Goal: Information Seeking & Learning: Understand process/instructions

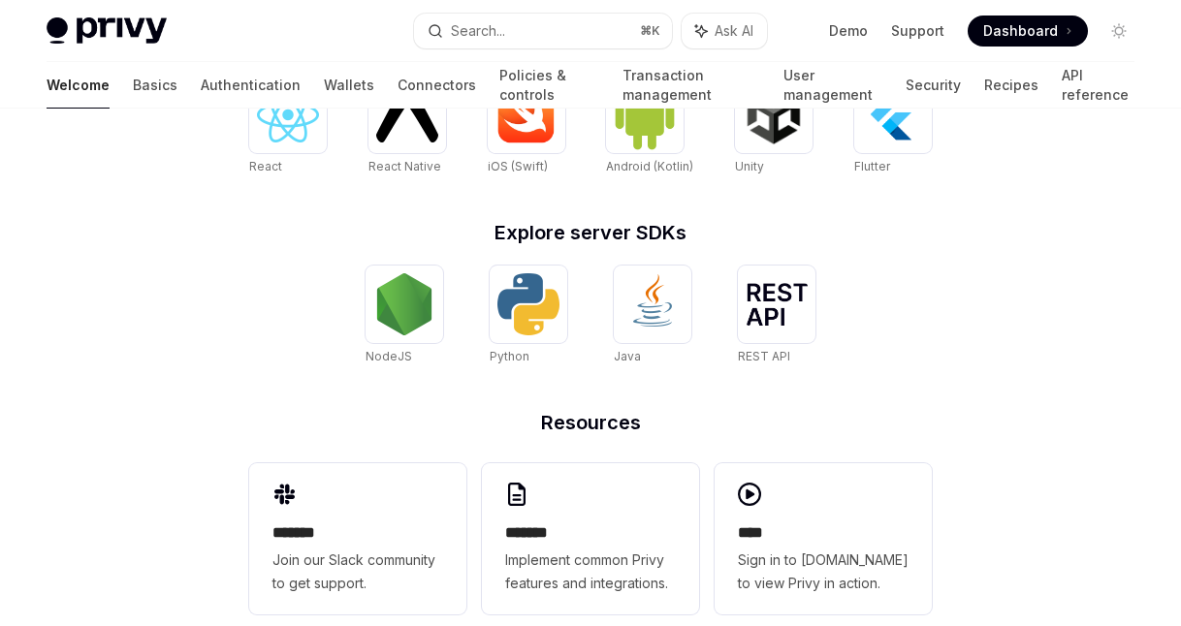
scroll to position [873, 0]
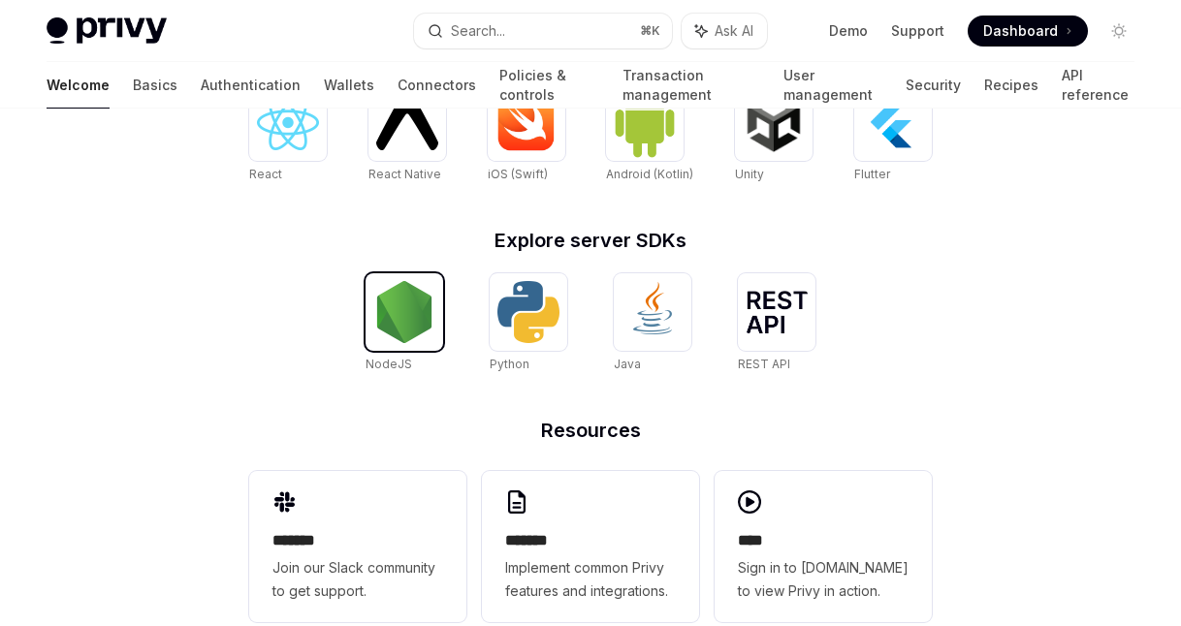
click at [405, 310] on img at bounding box center [404, 312] width 62 height 62
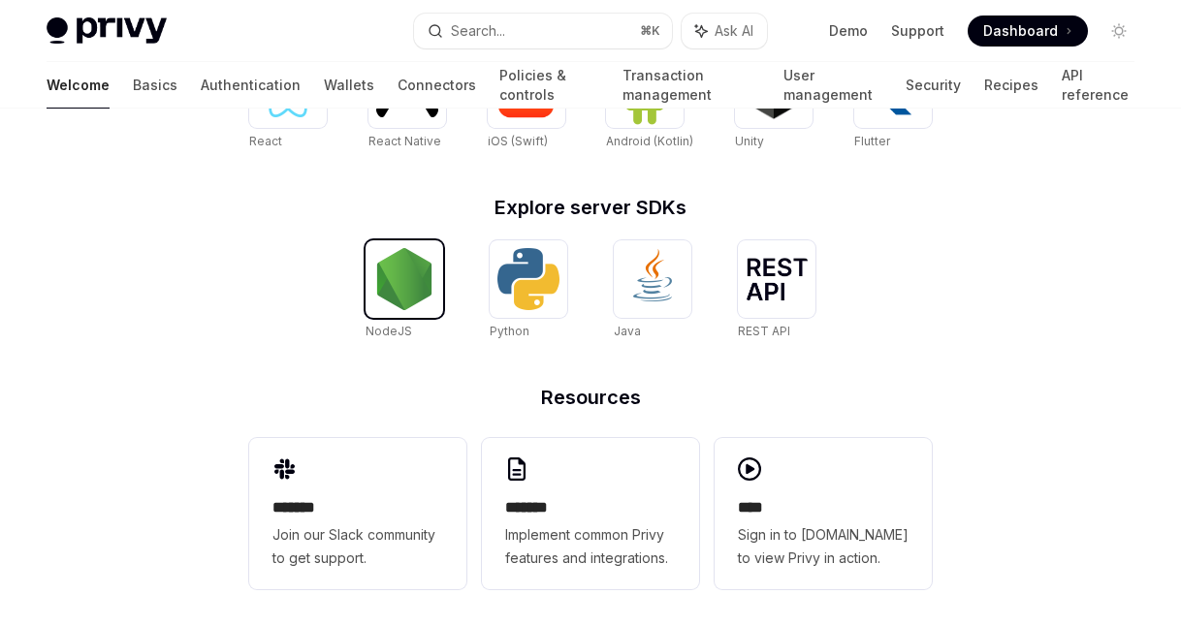
scroll to position [912, 0]
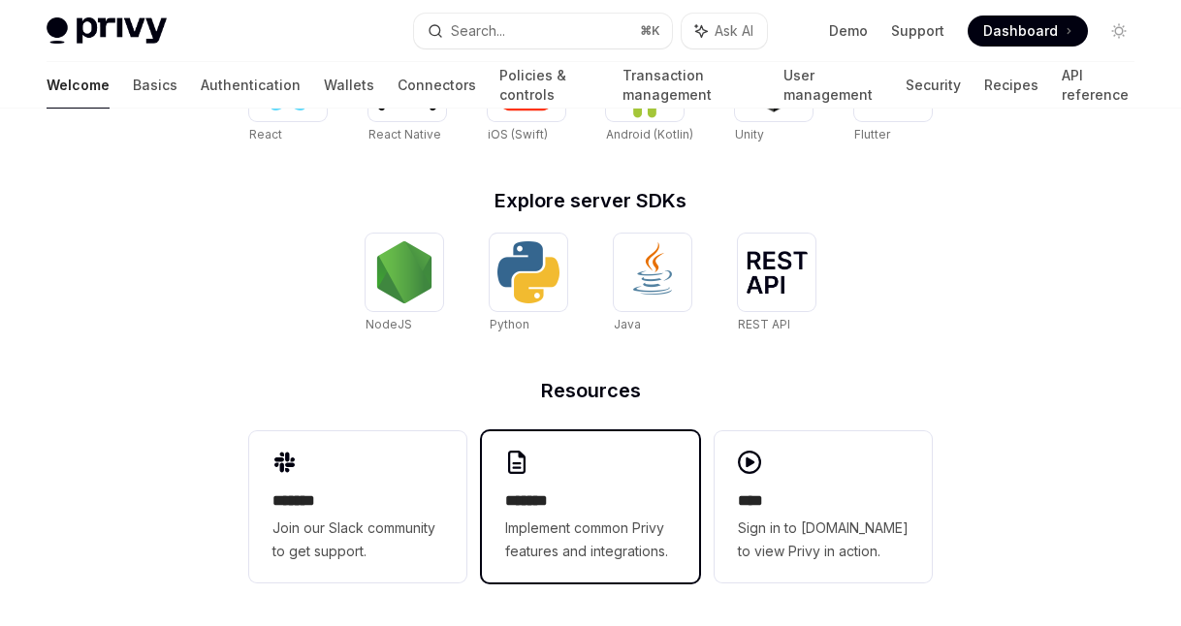
click at [598, 503] on h2 "*******" at bounding box center [590, 501] width 171 height 23
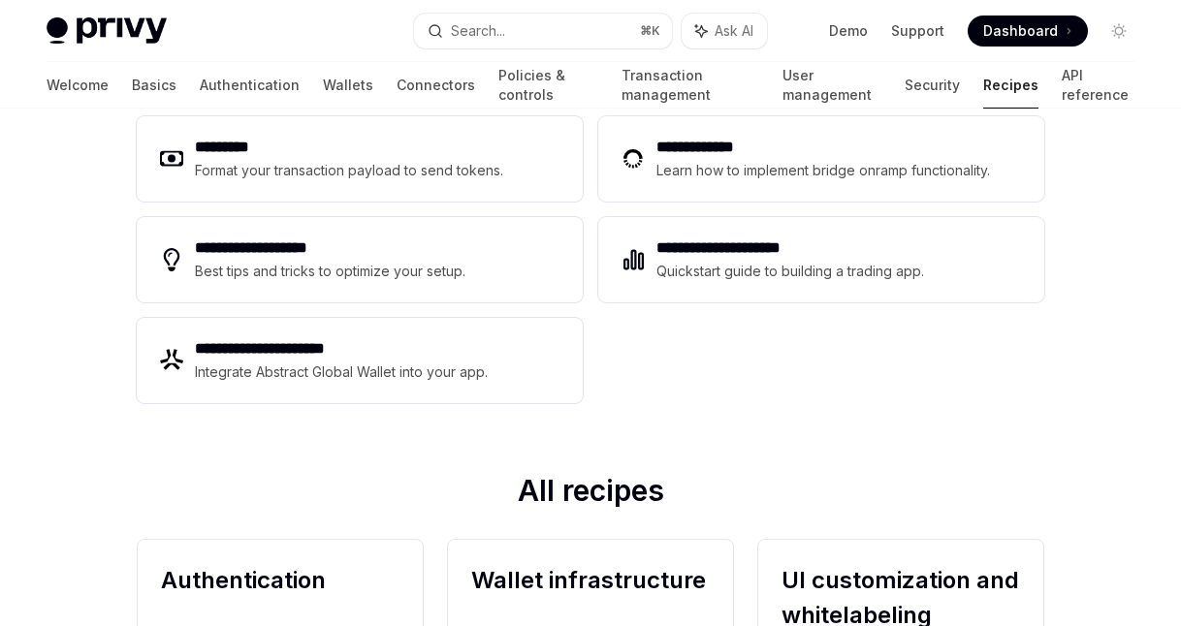
scroll to position [340, 0]
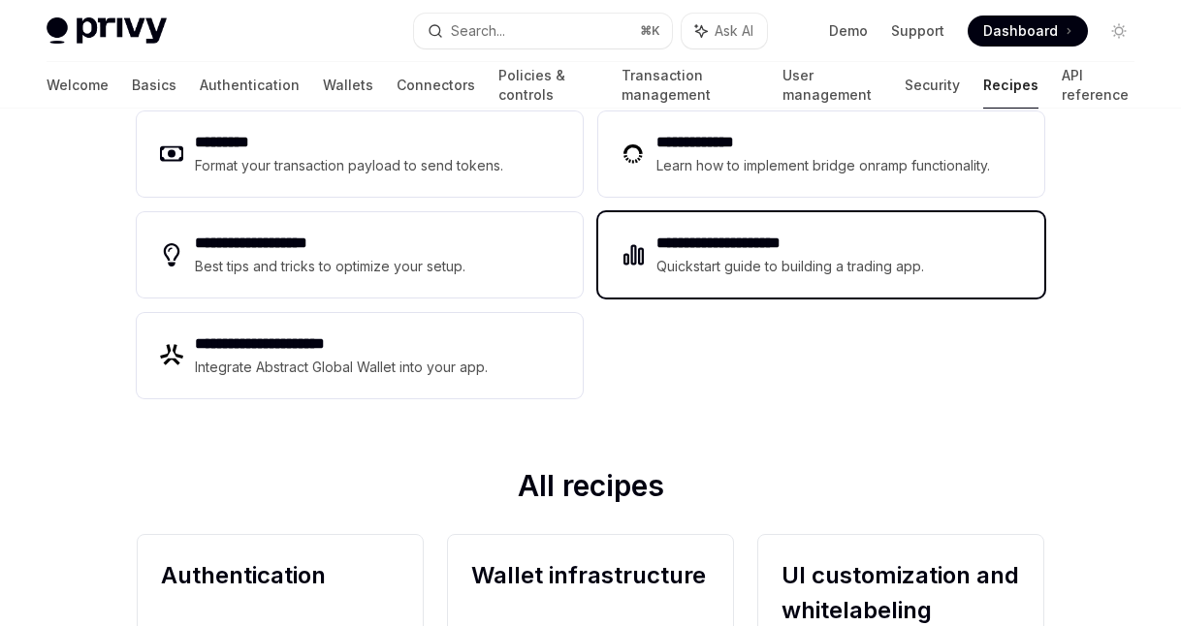
click at [805, 254] on h2 "**********" at bounding box center [790, 243] width 269 height 23
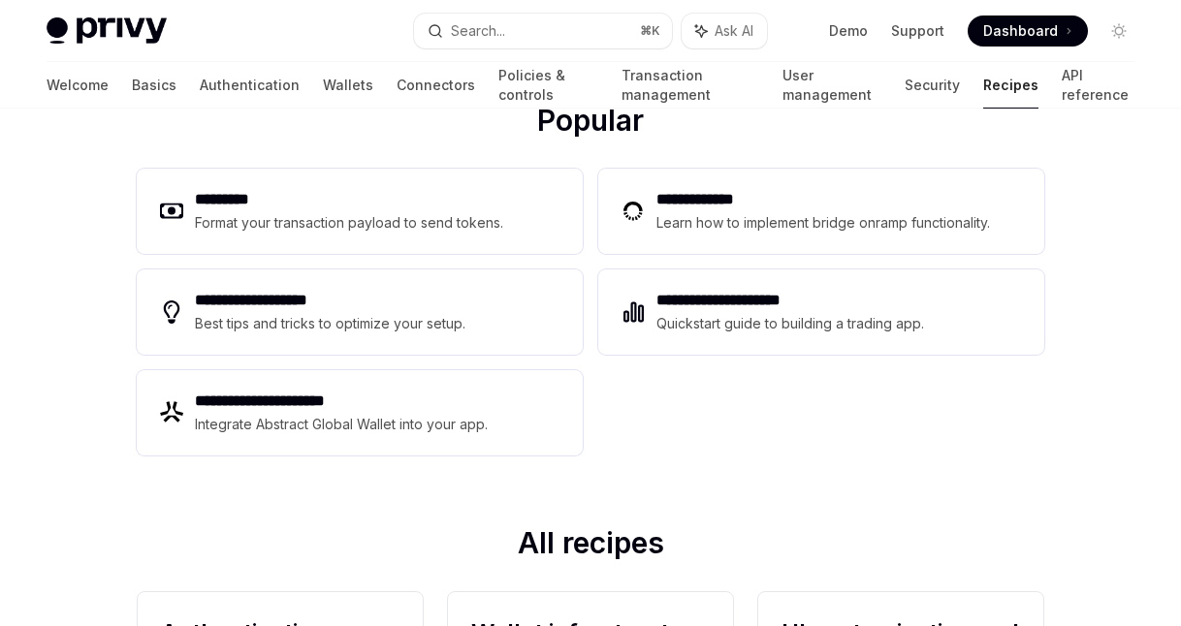
scroll to position [340, 0]
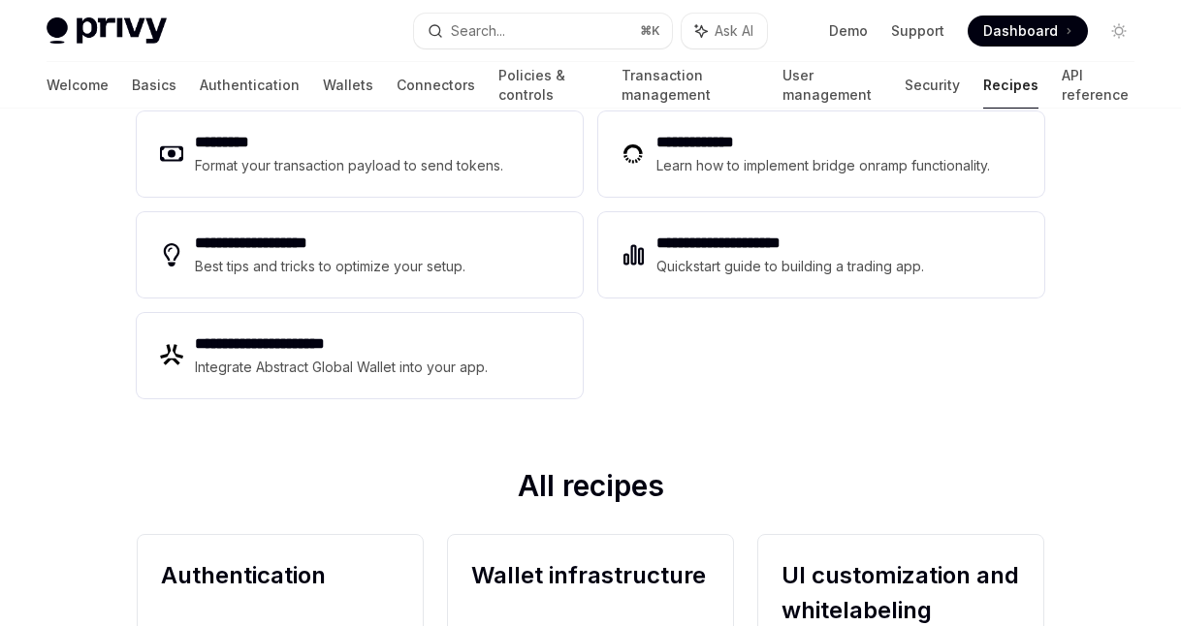
type textarea "*"
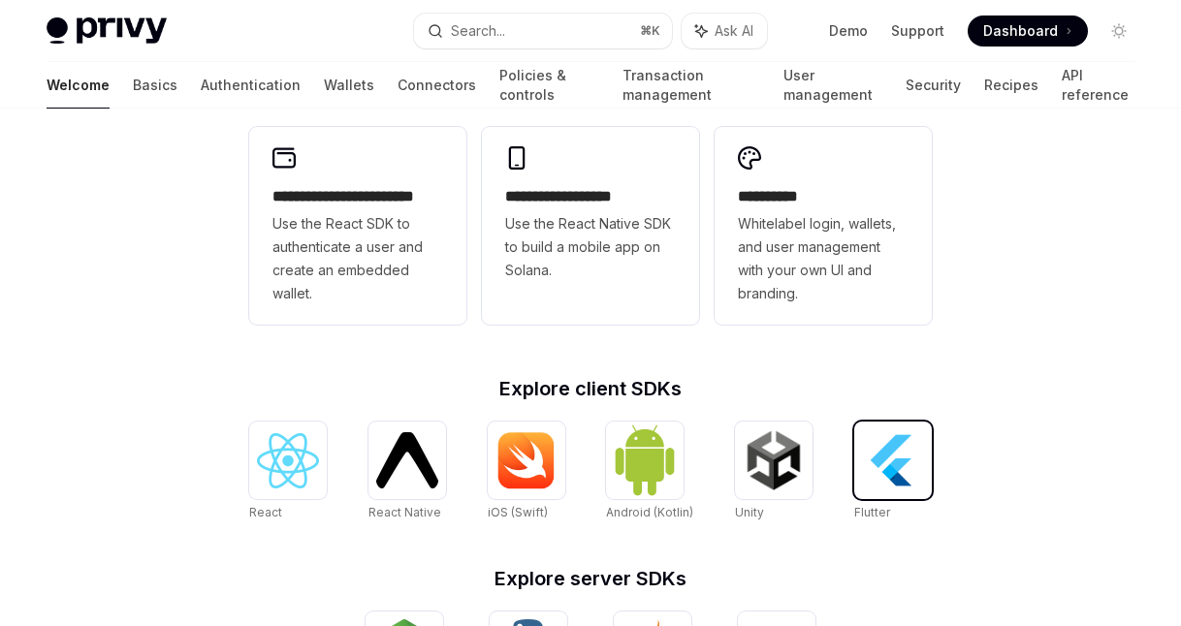
scroll to position [523, 0]
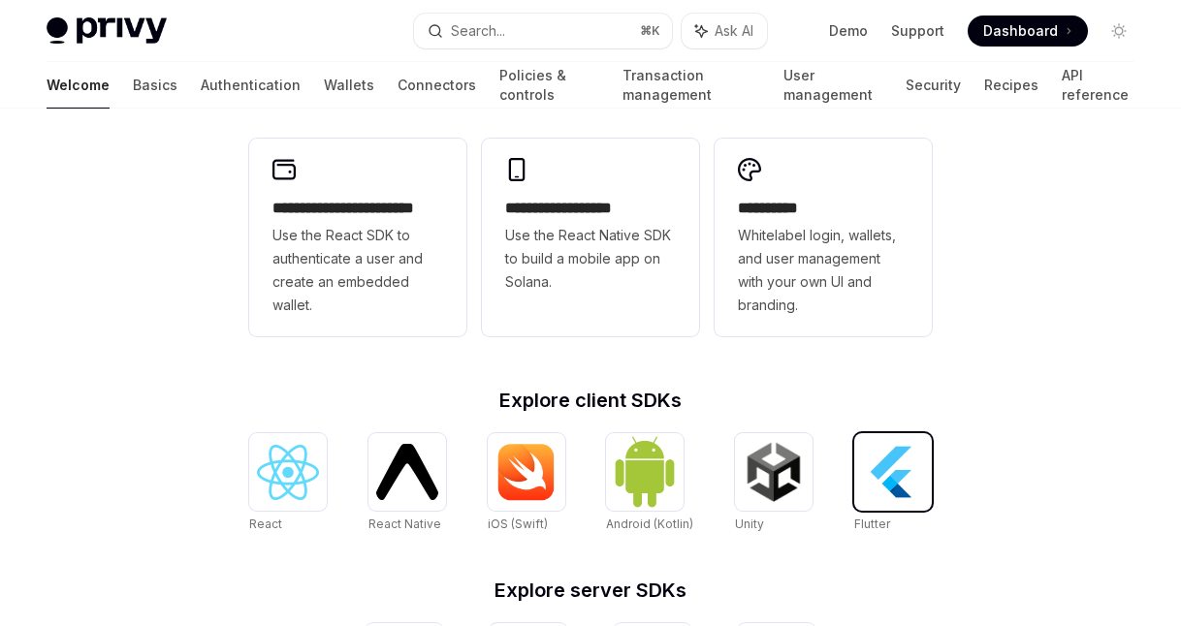
click at [888, 470] on img at bounding box center [893, 472] width 62 height 62
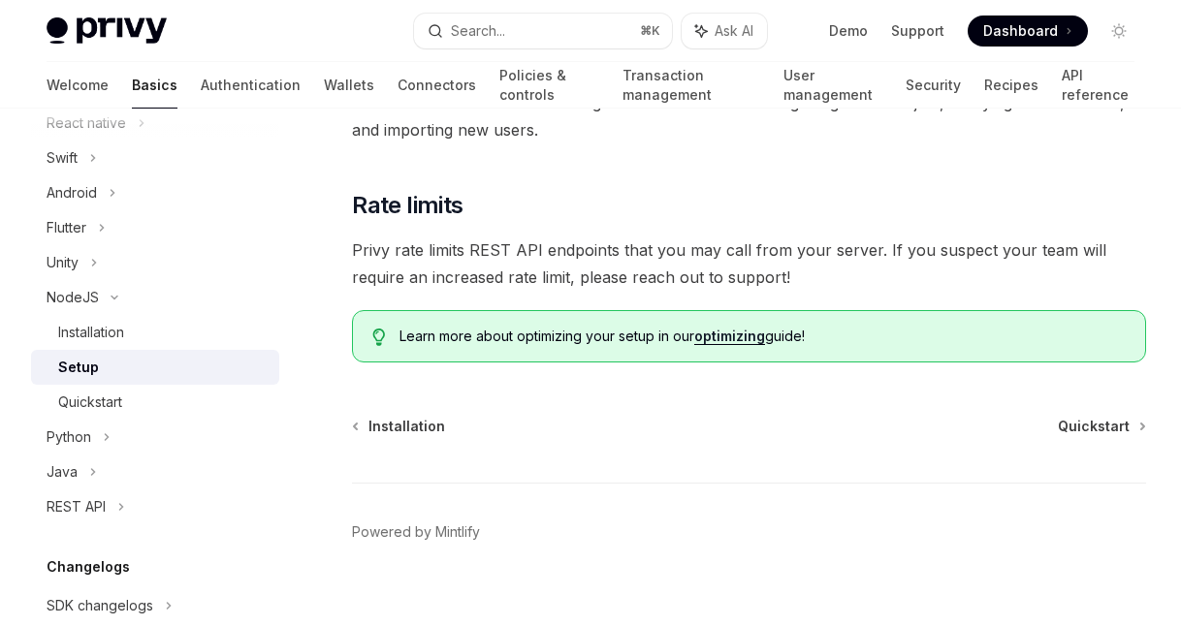
scroll to position [686, 0]
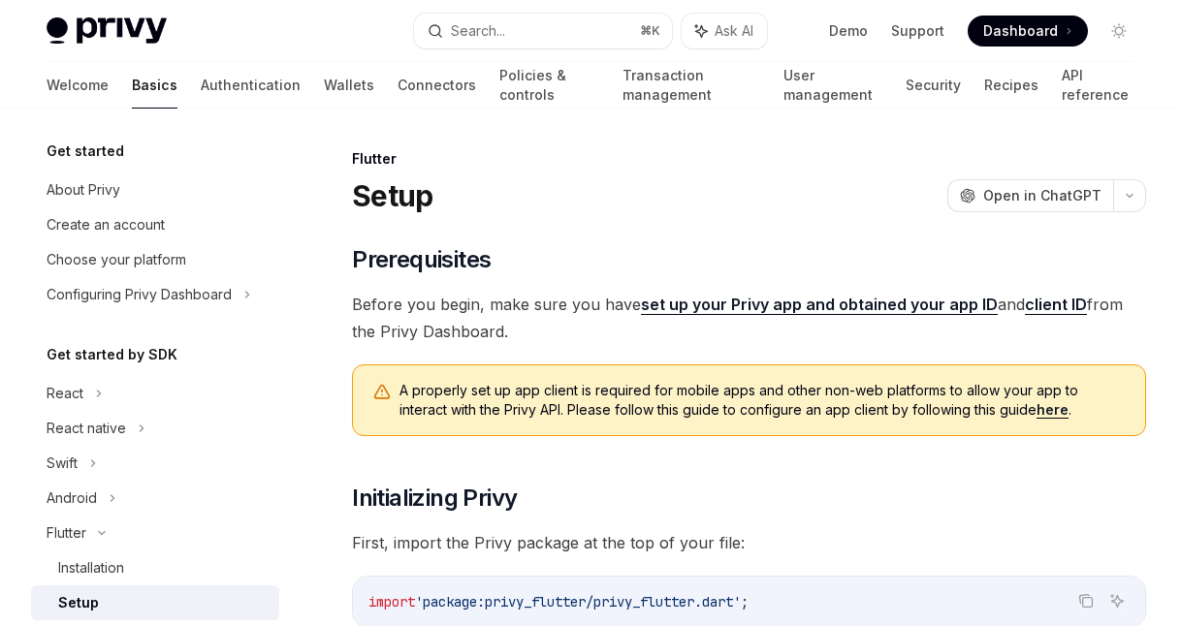
click at [737, 303] on link "set up your Privy app and obtained your app ID" at bounding box center [819, 305] width 357 height 20
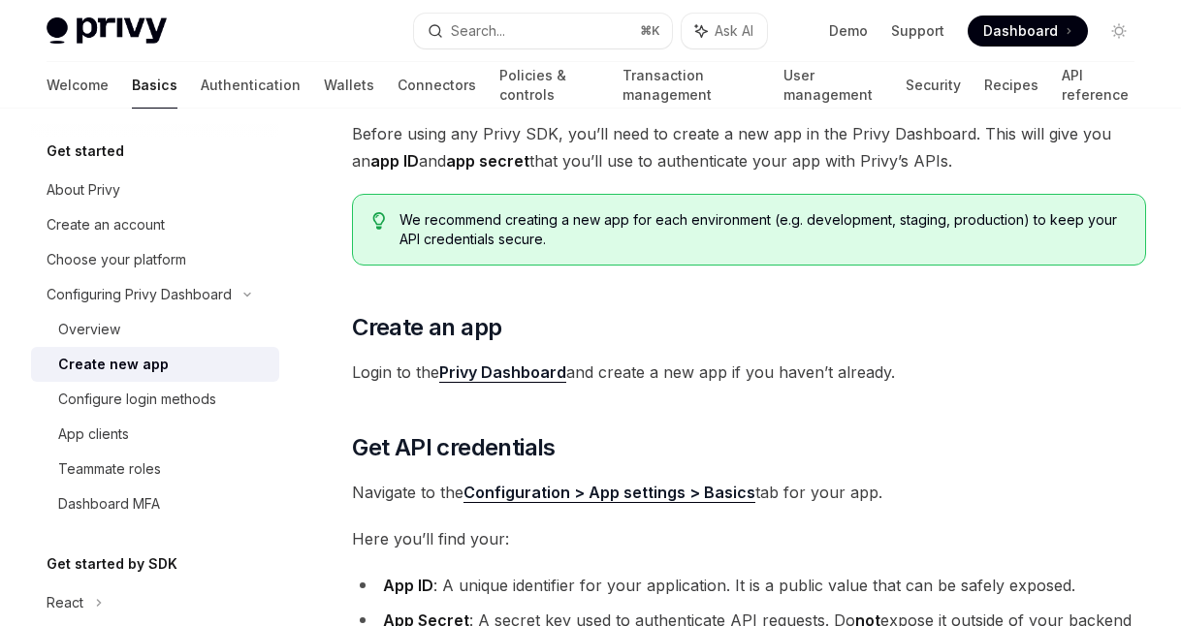
scroll to position [134, 0]
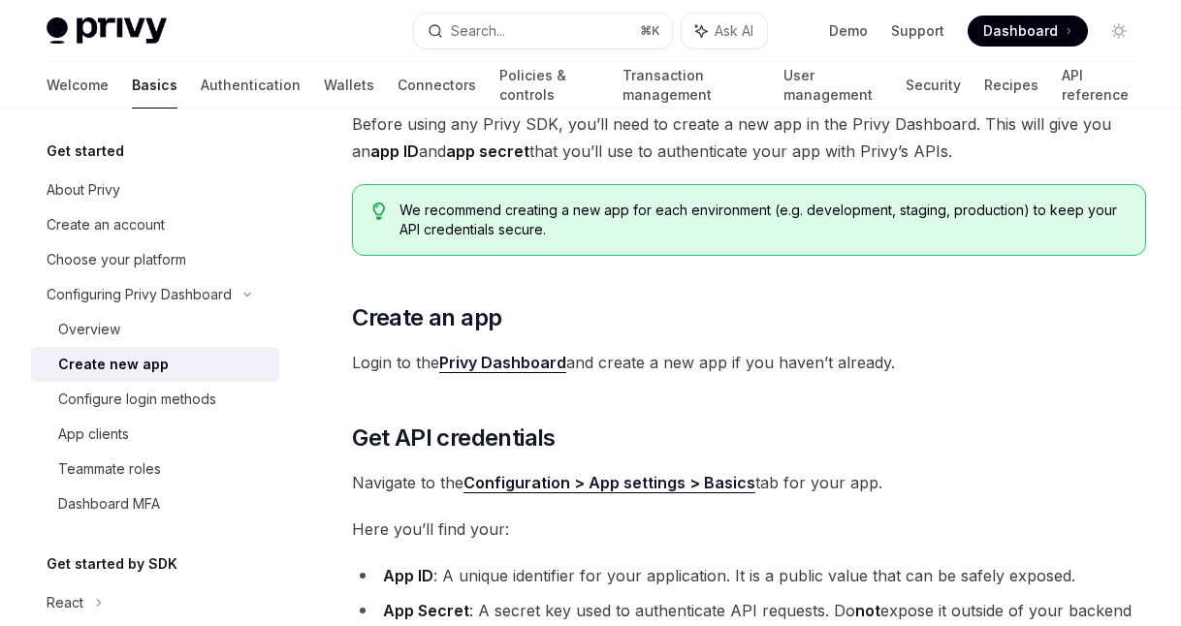
click at [485, 359] on link "Privy Dashboard" at bounding box center [502, 363] width 127 height 20
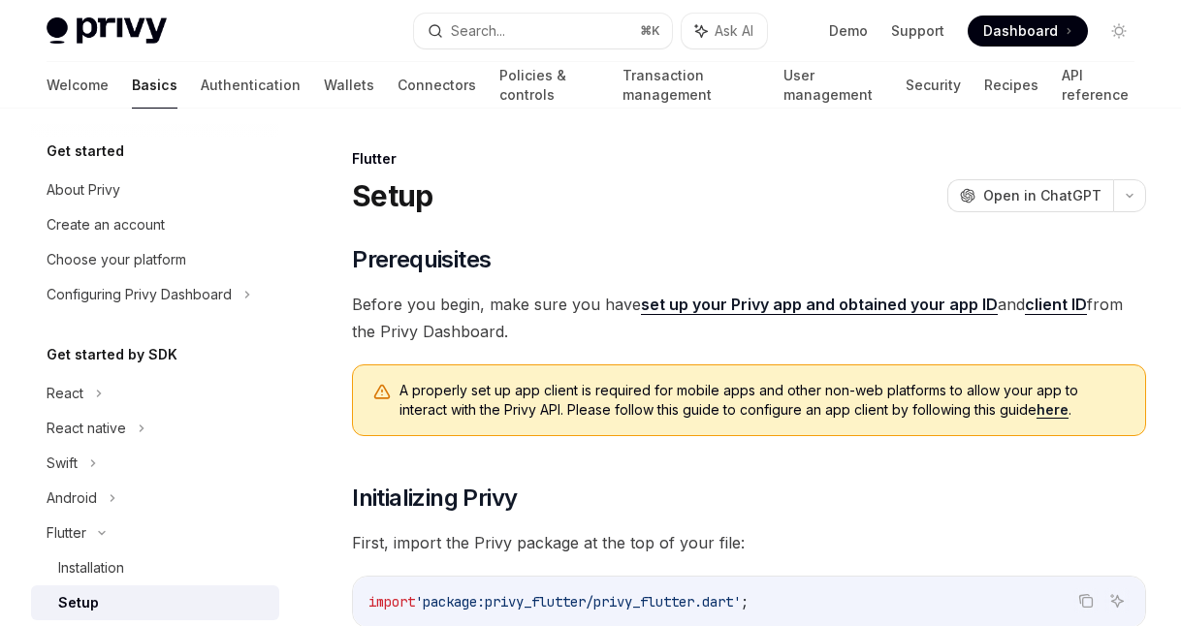
click at [499, 190] on div "Setup OpenAI Open in ChatGPT" at bounding box center [749, 195] width 794 height 35
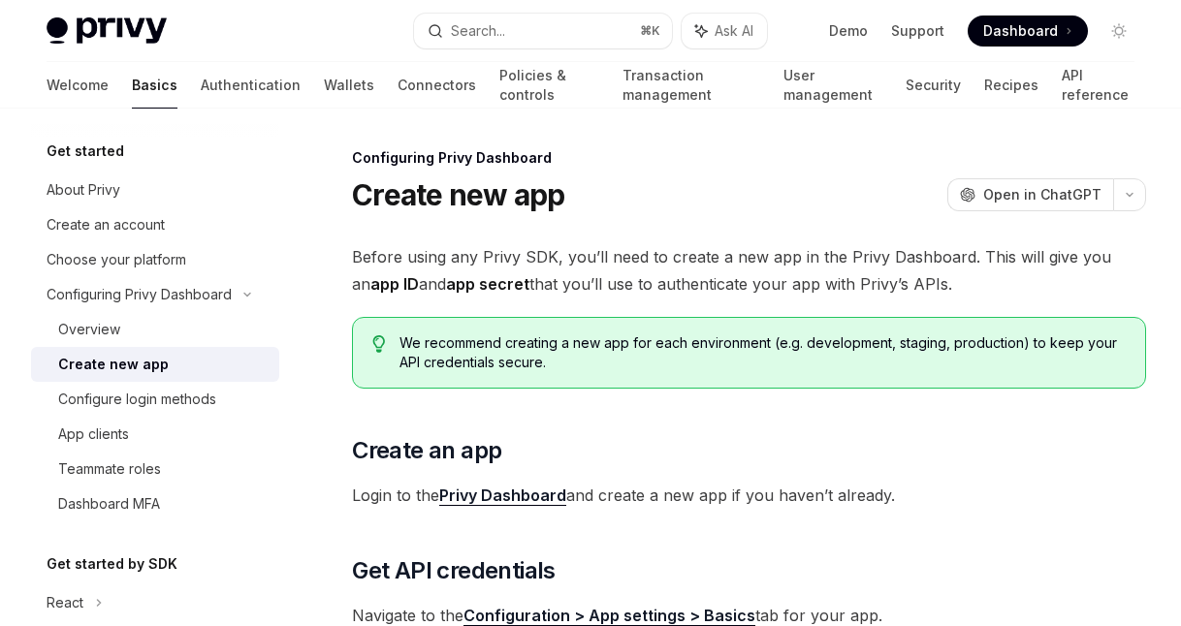
scroll to position [134, 0]
